Goal: Transaction & Acquisition: Download file/media

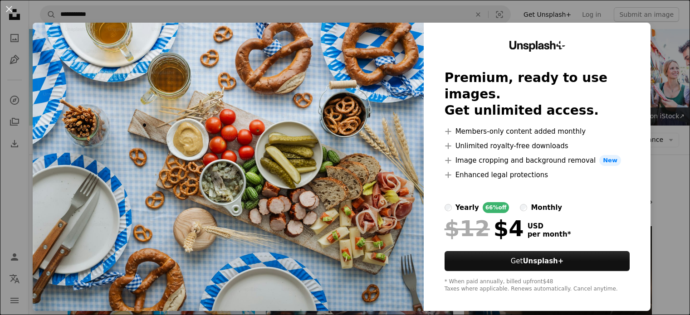
scroll to position [862, 0]
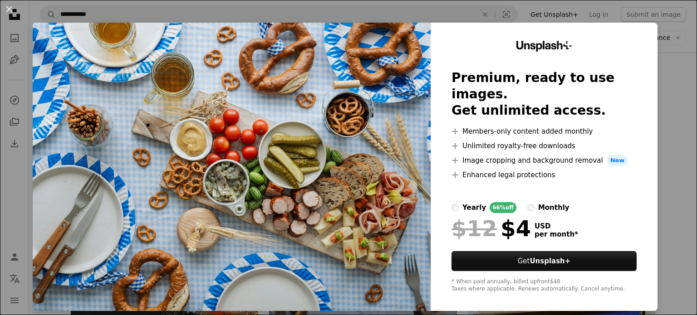
click at [660, 89] on div "An X shape Unsplash+ Premium, ready to use images. Get unlimited access. A plus…" at bounding box center [348, 157] width 697 height 315
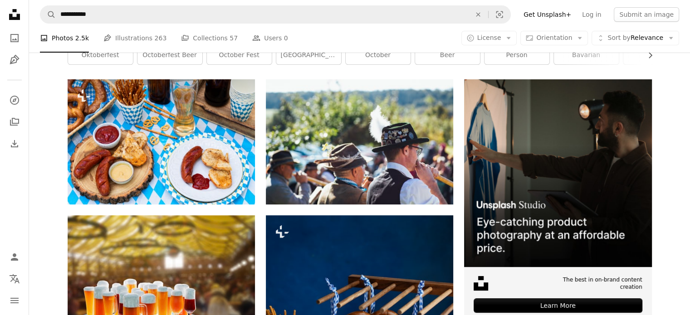
scroll to position [136, 0]
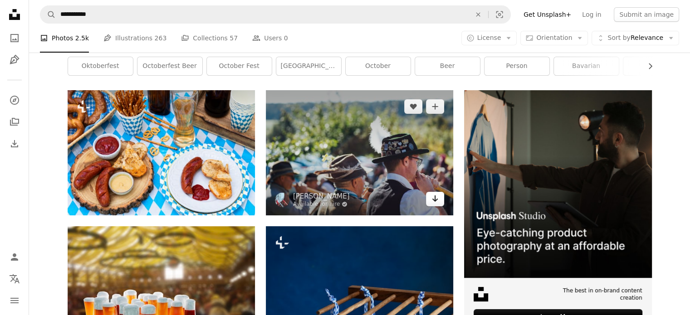
click at [432, 197] on icon "Arrow pointing down" at bounding box center [435, 198] width 7 height 11
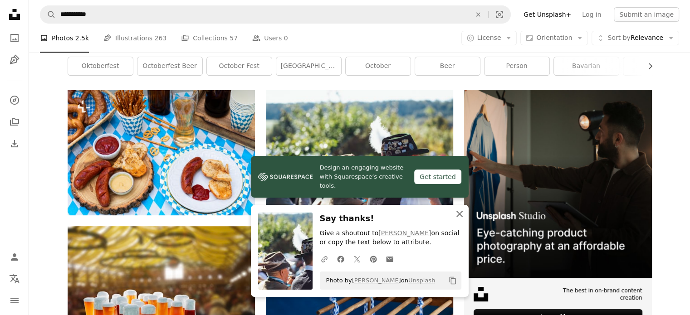
click at [461, 214] on icon "An X shape" at bounding box center [459, 214] width 11 height 11
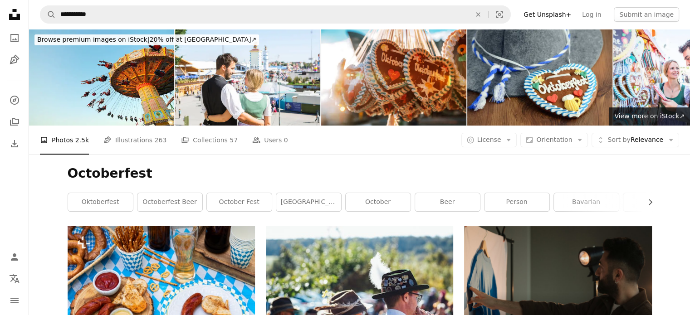
scroll to position [0, 0]
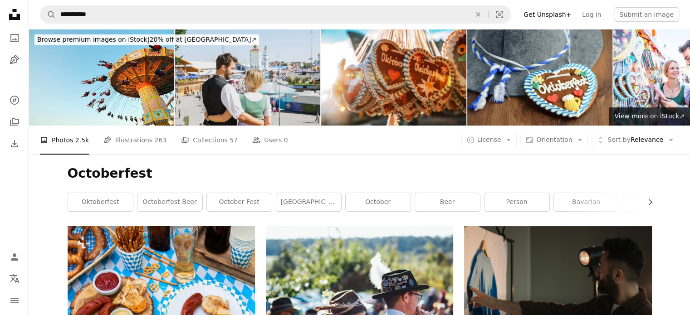
click at [268, 81] on img at bounding box center [247, 77] width 145 height 97
